Goal: Navigation & Orientation: Find specific page/section

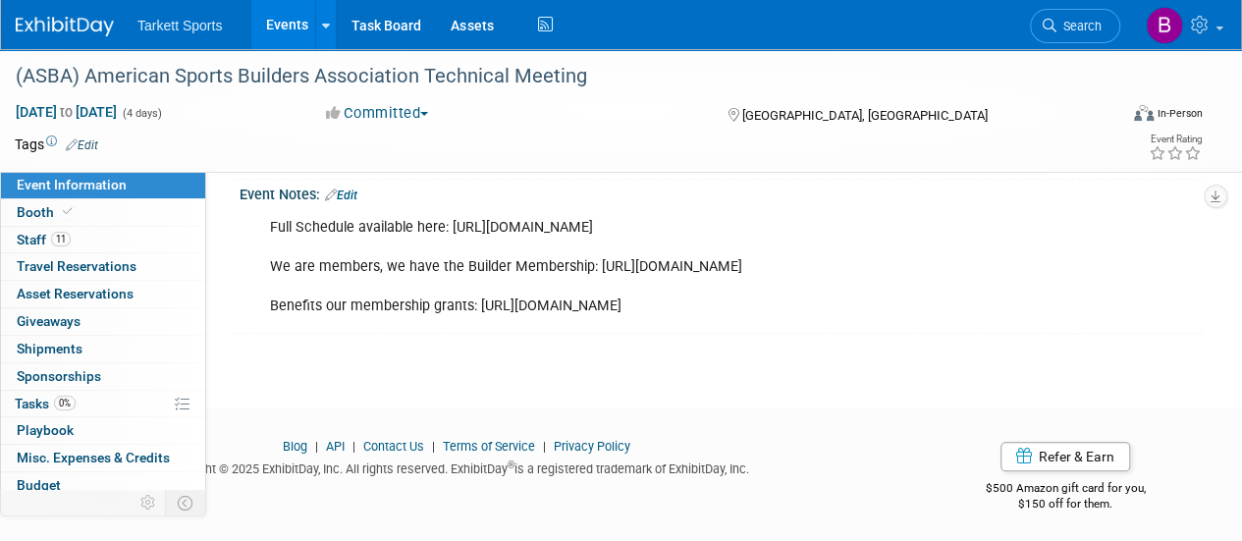
click at [280, 23] on link "Events" at bounding box center [287, 24] width 72 height 49
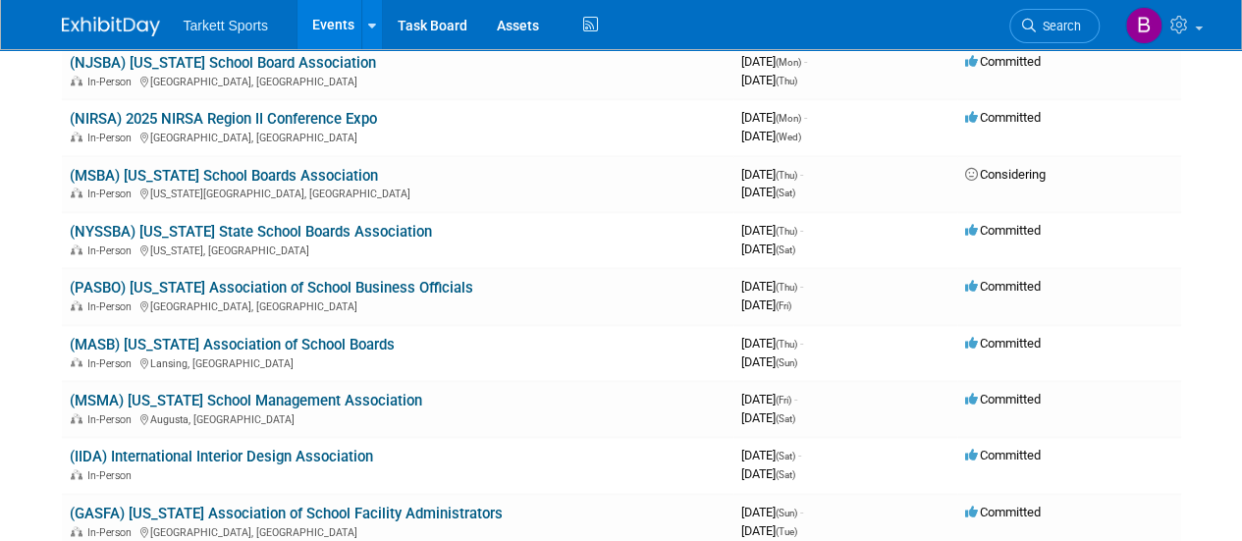
scroll to position [1099, 0]
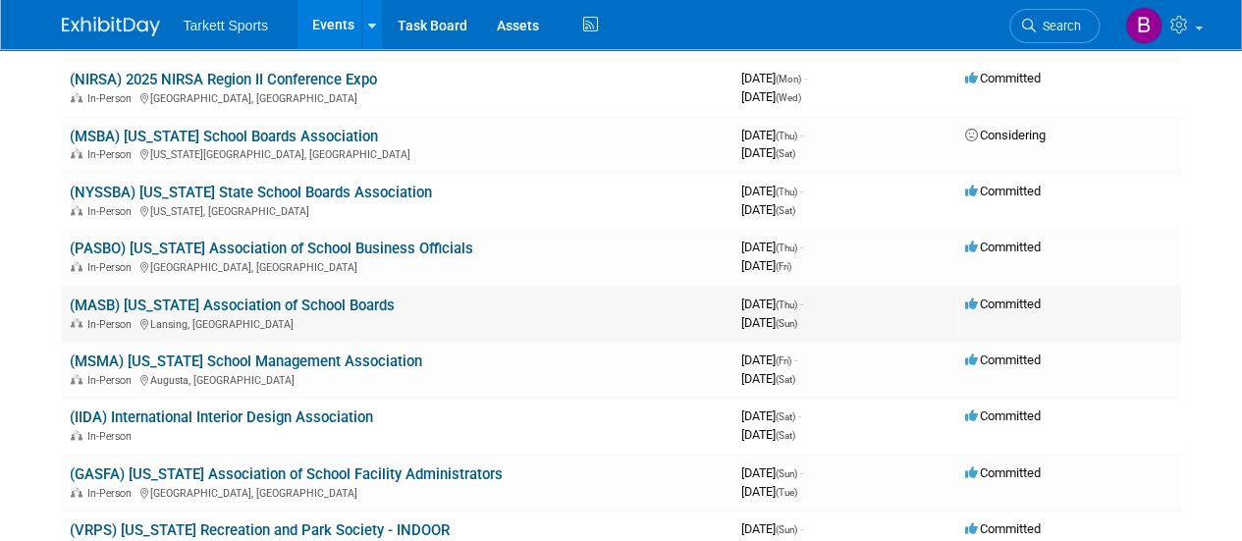
click at [312, 307] on link "(MASB) [US_STATE] Association of School Boards" at bounding box center [232, 305] width 325 height 18
